Goal: Task Accomplishment & Management: Manage account settings

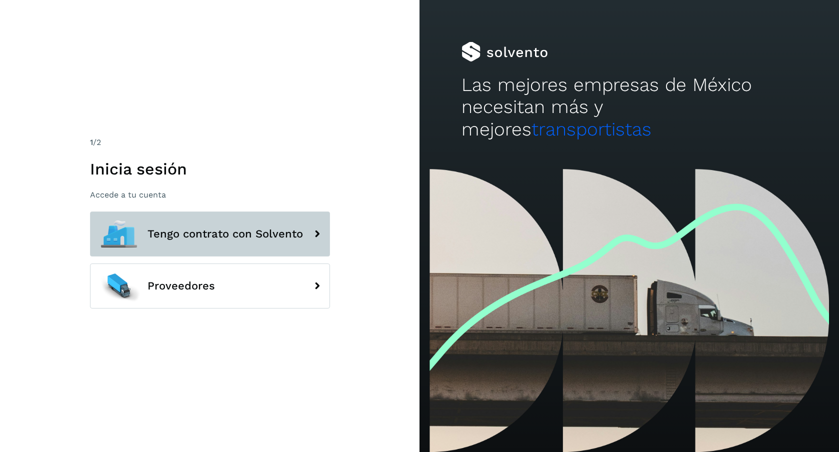
click at [230, 228] on span "Tengo contrato con Solvento" at bounding box center [226, 234] width 156 height 12
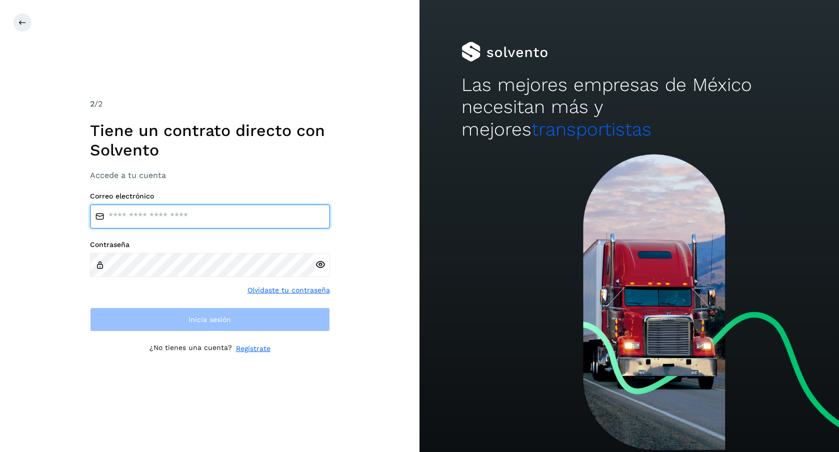
click at [260, 223] on input "email" at bounding box center [210, 217] width 240 height 24
click at [291, 174] on div "2 /2 Tiene un contrato directo con [PERSON_NAME] Accede a tu cuenta Correo elec…" at bounding box center [210, 226] width 240 height 256
click at [187, 211] on input "email" at bounding box center [210, 217] width 240 height 24
click at [206, 216] on input "**********" at bounding box center [210, 217] width 240 height 24
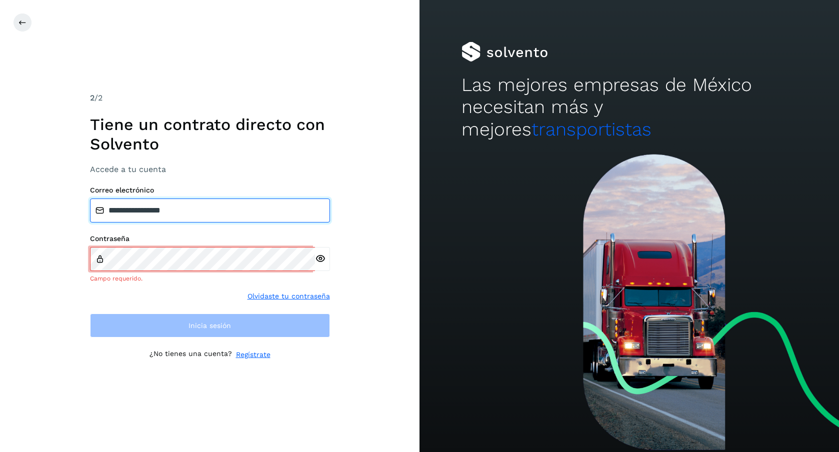
type input "**********"
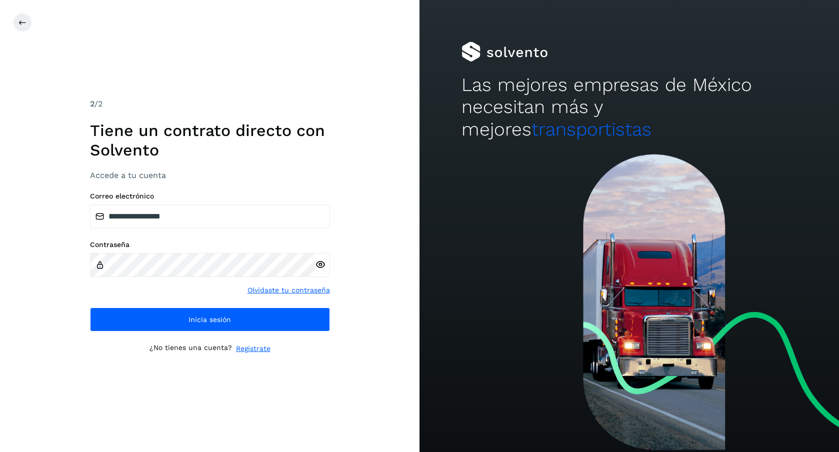
click at [406, 211] on div "**********" at bounding box center [210, 226] width 420 height 452
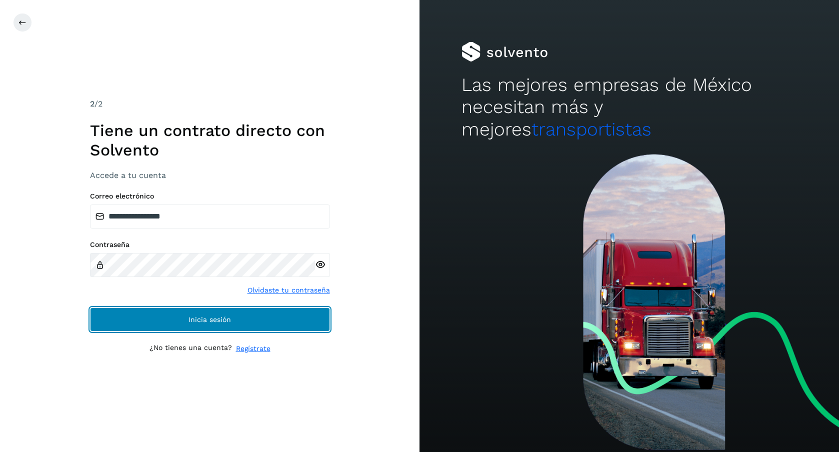
click at [178, 323] on button "Inicia sesión" at bounding box center [210, 320] width 240 height 24
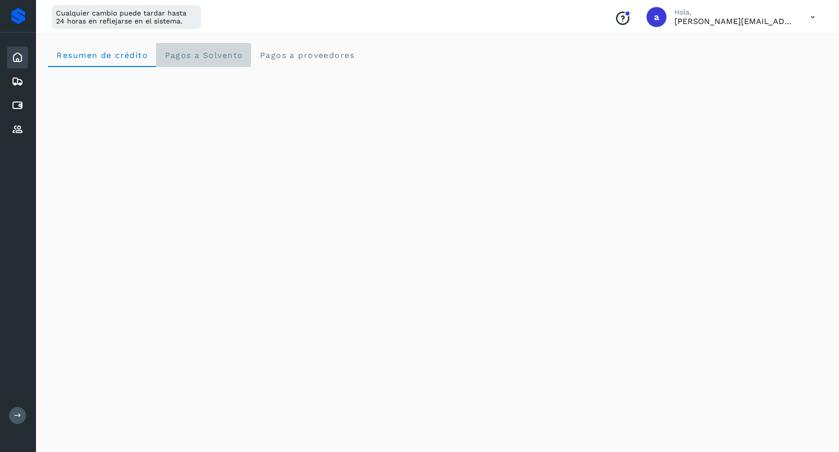
click at [187, 51] on span "Pagos a Solvento" at bounding box center [203, 56] width 79 height 10
click at [79, 56] on span "Resumen de crédito" at bounding box center [102, 56] width 92 height 10
click at [18, 83] on icon at bounding box center [18, 82] width 12 height 12
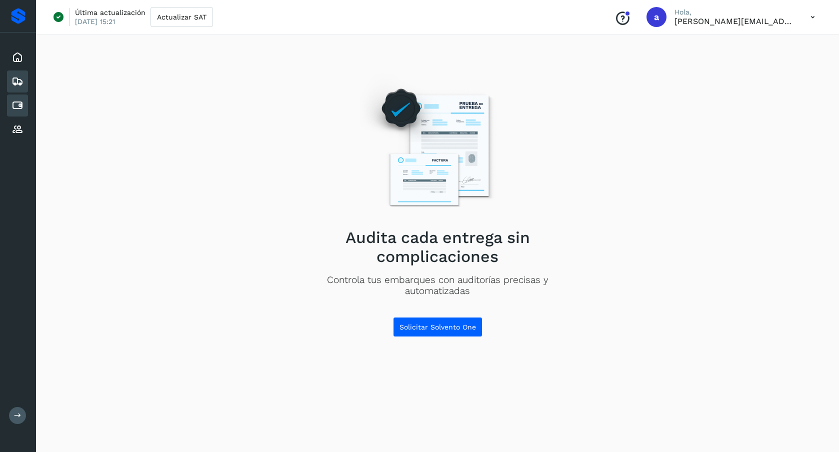
click at [16, 104] on icon at bounding box center [18, 106] width 12 height 12
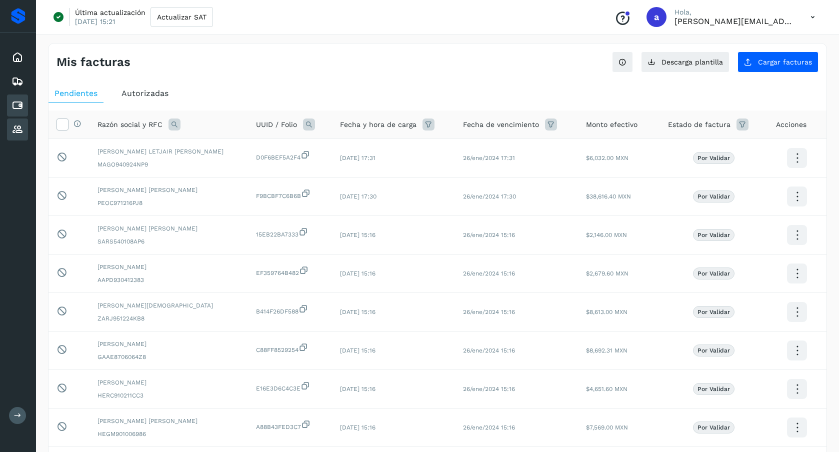
click at [18, 129] on icon at bounding box center [18, 130] width 12 height 12
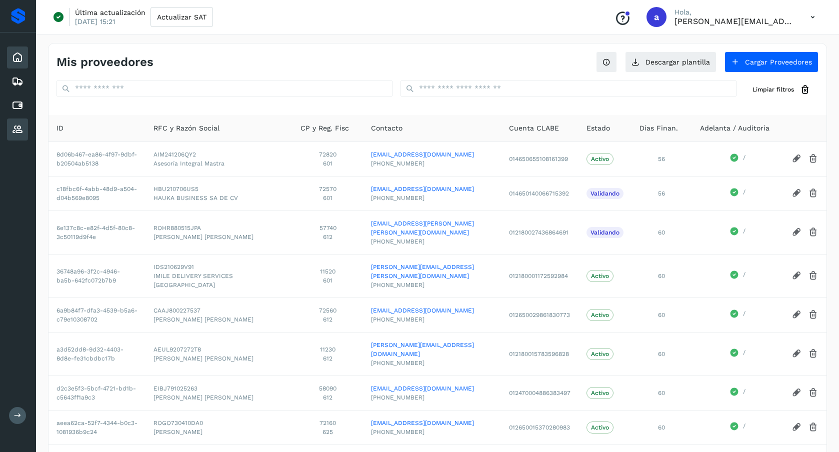
click at [20, 56] on icon at bounding box center [18, 58] width 12 height 12
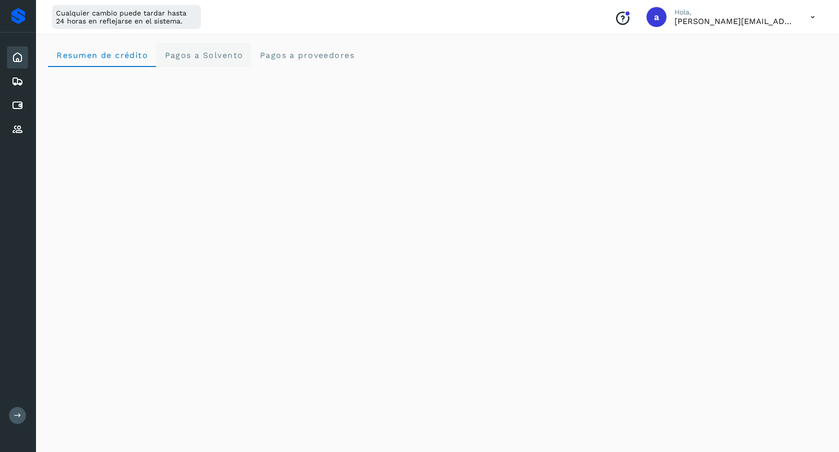
click at [195, 52] on span "Pagos a Solvento" at bounding box center [203, 56] width 79 height 10
click at [282, 59] on span "Pagos a proveedores" at bounding box center [307, 56] width 96 height 10
click at [17, 55] on icon at bounding box center [18, 58] width 12 height 12
click at [12, 54] on icon at bounding box center [18, 58] width 12 height 12
click at [19, 56] on icon at bounding box center [18, 58] width 12 height 12
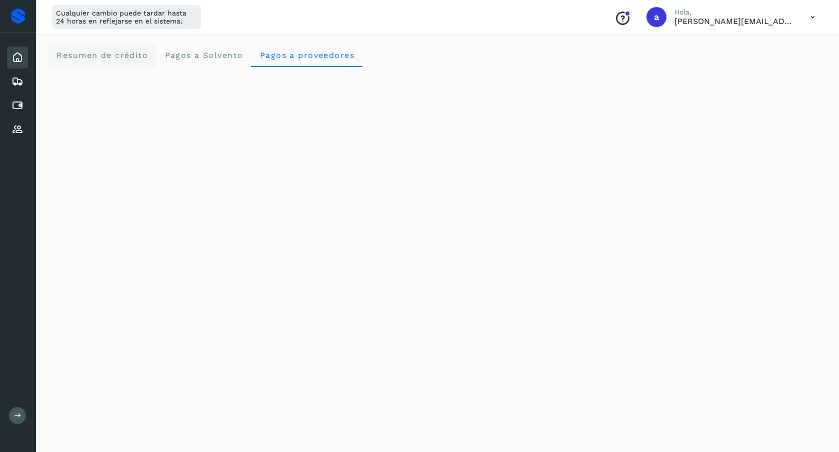
click at [95, 58] on span "Resumen de crédito" at bounding box center [102, 56] width 92 height 10
click at [17, 83] on icon at bounding box center [18, 82] width 12 height 12
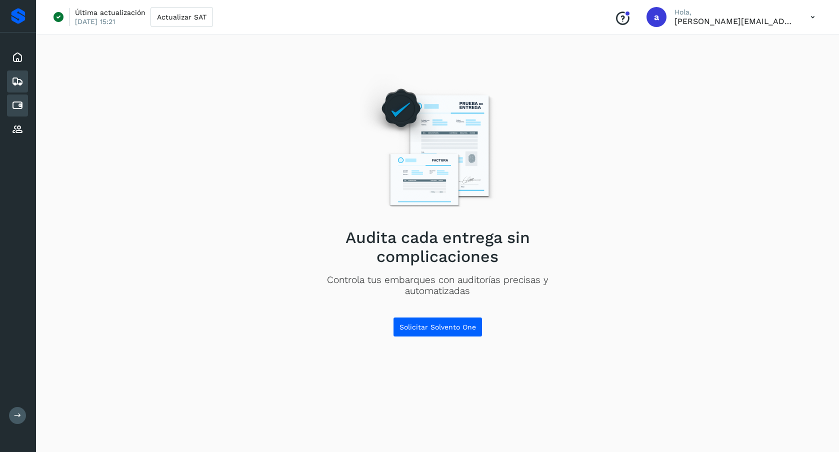
click at [18, 105] on icon at bounding box center [18, 106] width 12 height 12
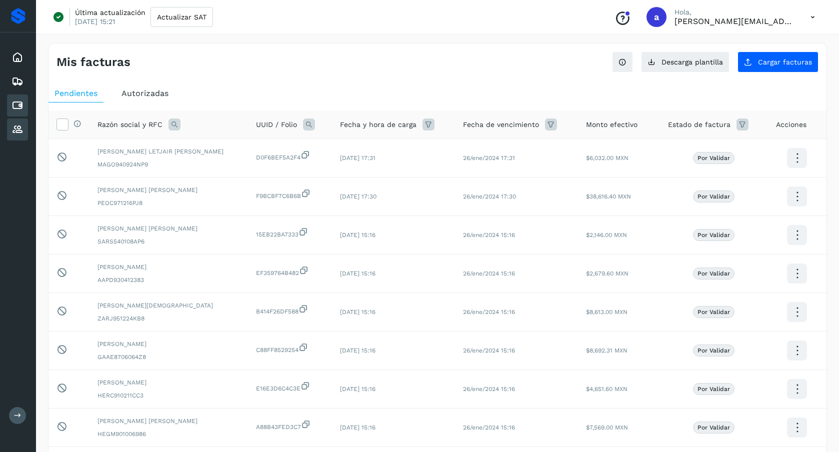
click at [18, 129] on icon at bounding box center [18, 130] width 12 height 12
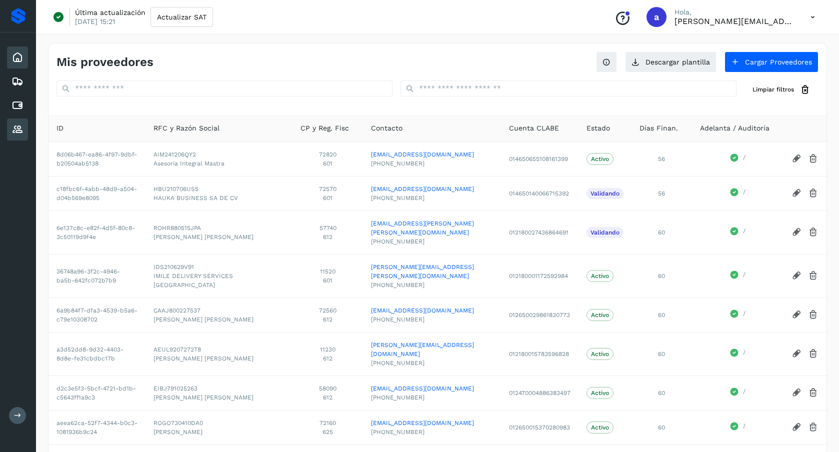
click at [17, 57] on icon at bounding box center [18, 58] width 12 height 12
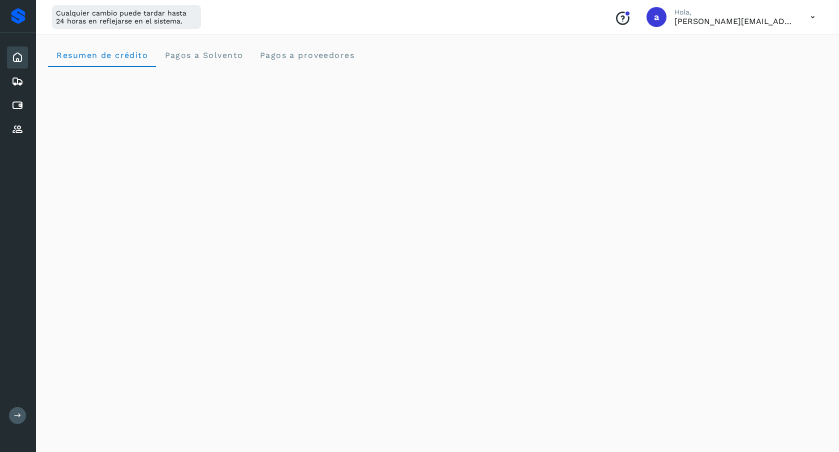
click at [17, 58] on icon at bounding box center [18, 58] width 12 height 12
click at [19, 104] on icon at bounding box center [18, 106] width 12 height 12
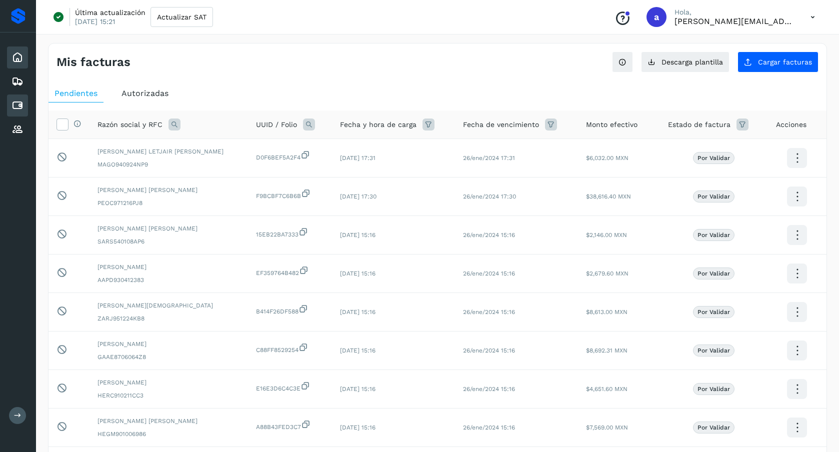
click at [19, 61] on icon at bounding box center [18, 58] width 12 height 12
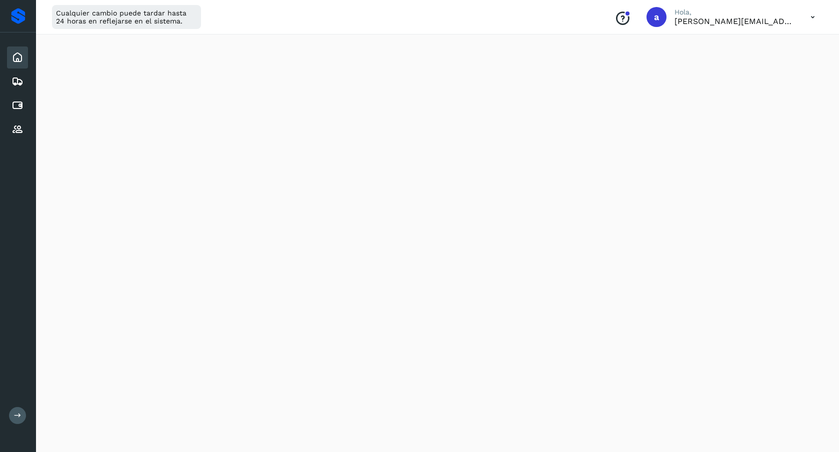
scroll to position [180, 0]
